Goal: Find specific page/section: Find specific page/section

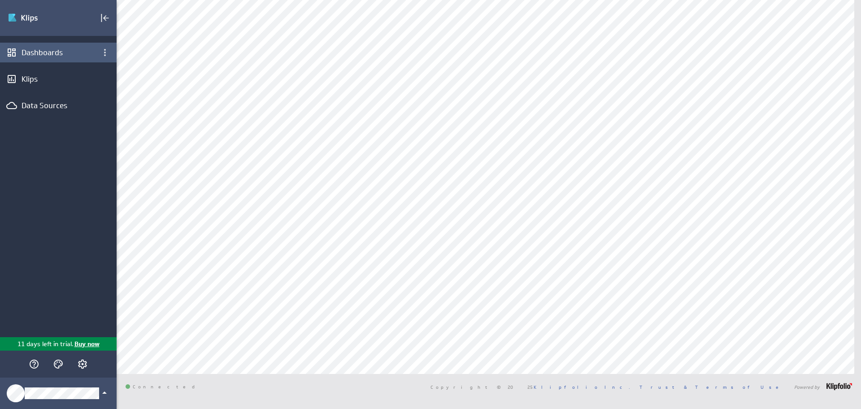
click at [41, 51] on div "Dashboards" at bounding box center [59, 53] width 74 height 10
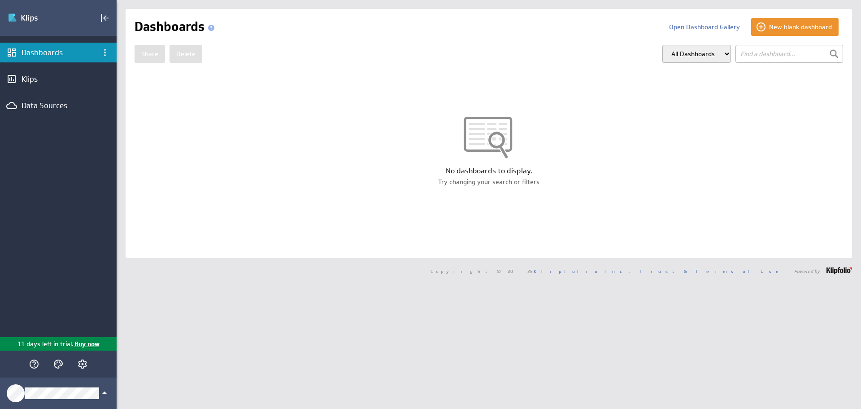
click at [458, 152] on div at bounding box center [489, 141] width 727 height 49
click at [707, 55] on select "All Dashboards My Dashboards Group: Default" at bounding box center [697, 54] width 69 height 18
click at [663, 45] on select "All Dashboards My Dashboards Group: Default" at bounding box center [697, 54] width 69 height 18
click at [702, 61] on select "All Dashboards My Dashboards Group: Default" at bounding box center [697, 54] width 69 height 18
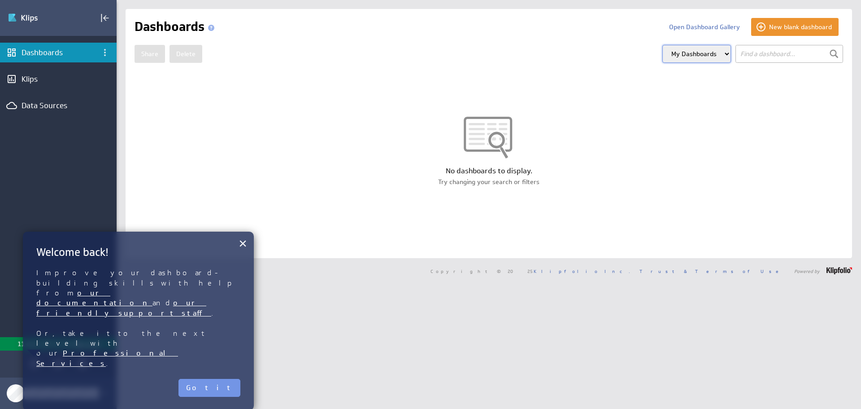
click at [689, 50] on select "All Dashboards My Dashboards Group: Default" at bounding box center [697, 54] width 69 height 18
select select "all"
click at [663, 45] on select "All Dashboards My Dashboards Group: Default" at bounding box center [697, 54] width 69 height 18
click at [229, 379] on button "Got it" at bounding box center [210, 388] width 62 height 18
